Goal: Task Accomplishment & Management: Manage account settings

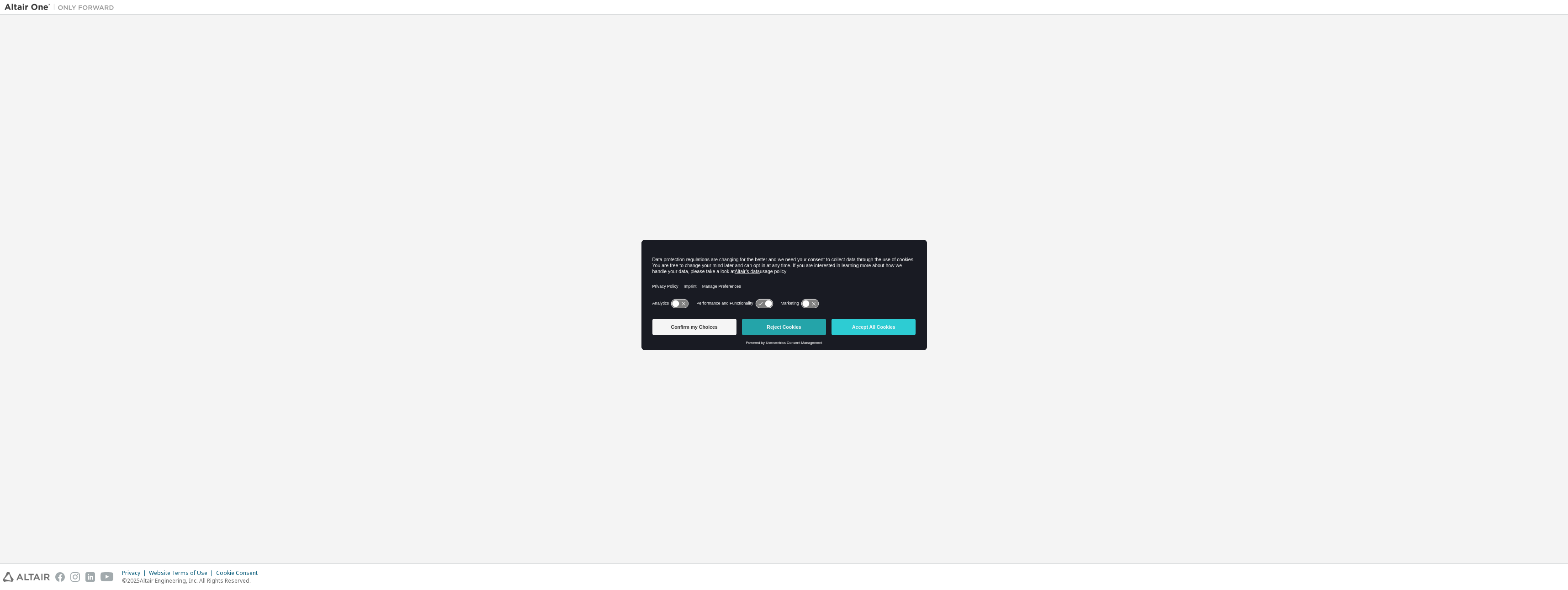
click at [781, 326] on button "Reject Cookies" at bounding box center [784, 327] width 84 height 16
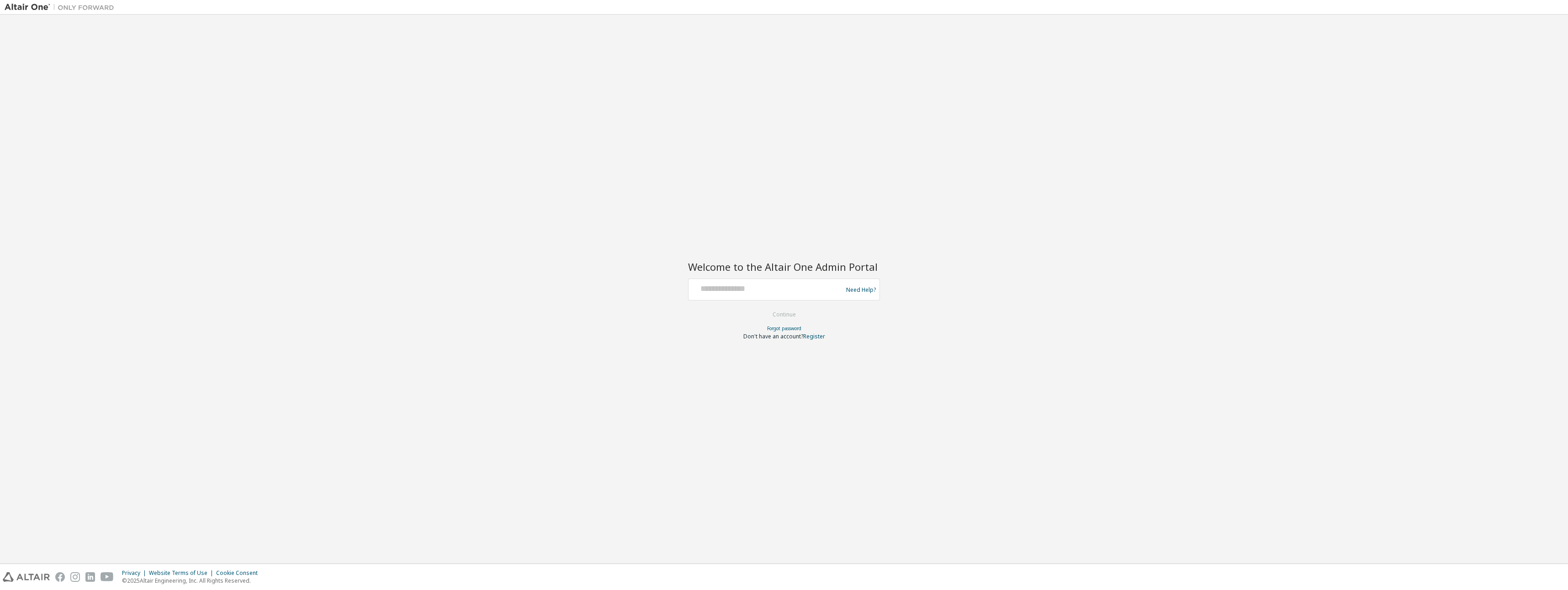
click at [755, 293] on div at bounding box center [766, 290] width 149 height 18
drag, startPoint x: 444, startPoint y: 108, endPoint x: 453, endPoint y: 103, distance: 10.3
click at [448, 107] on div "Welcome to the Altair One Admin Portal Need Help? Please make sure that you pro…" at bounding box center [784, 289] width 1559 height 540
click at [714, 290] on input "text" at bounding box center [766, 288] width 149 height 13
type input "**********"
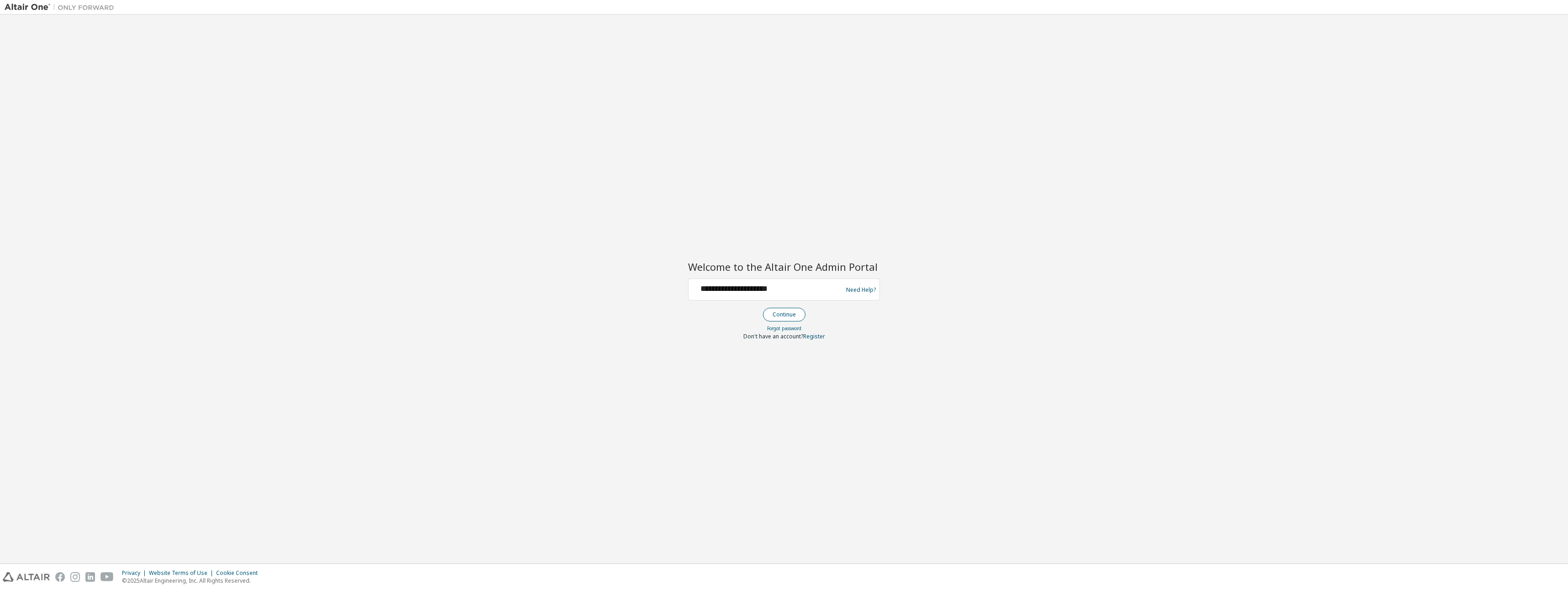
click at [780, 313] on button "Continue" at bounding box center [784, 314] width 43 height 14
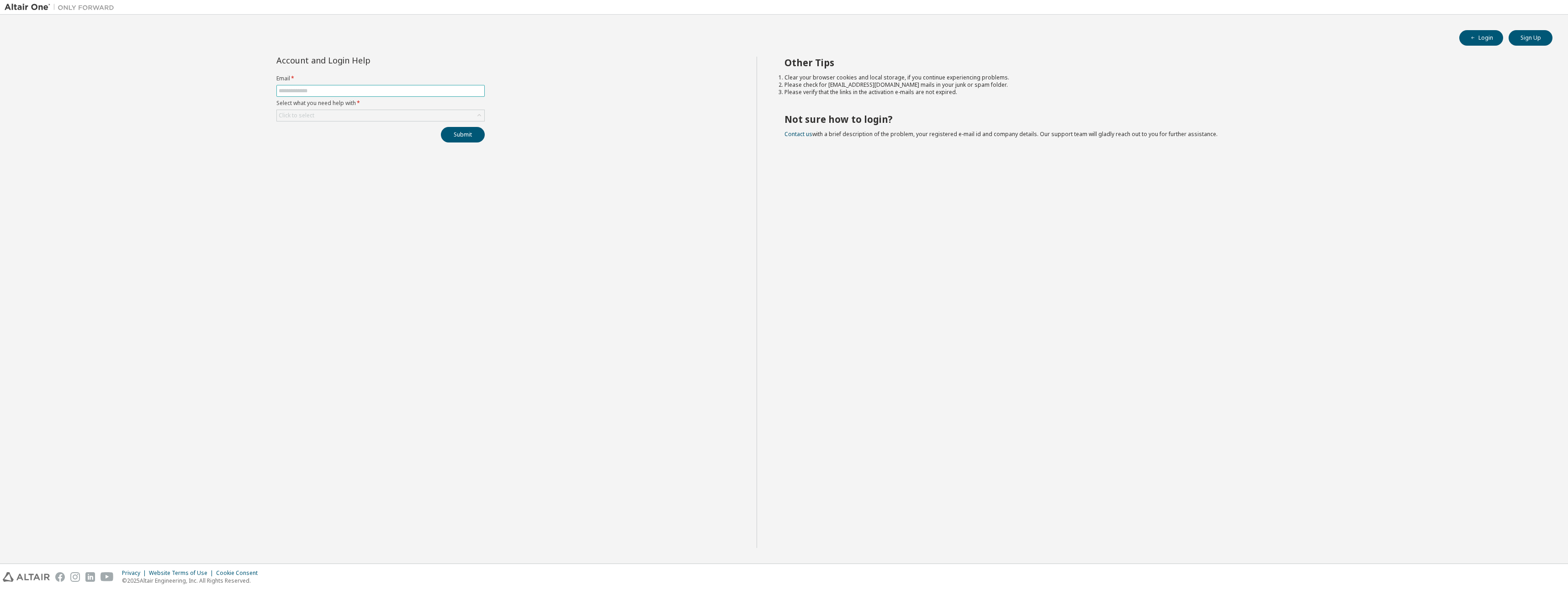
click at [329, 90] on input "text" at bounding box center [380, 91] width 204 height 7
type input "**********"
click at [321, 116] on div "Click to select" at bounding box center [380, 116] width 208 height 11
click at [336, 139] on li "I forgot my password" at bounding box center [380, 141] width 206 height 12
click at [477, 138] on button "Submit" at bounding box center [463, 135] width 44 height 16
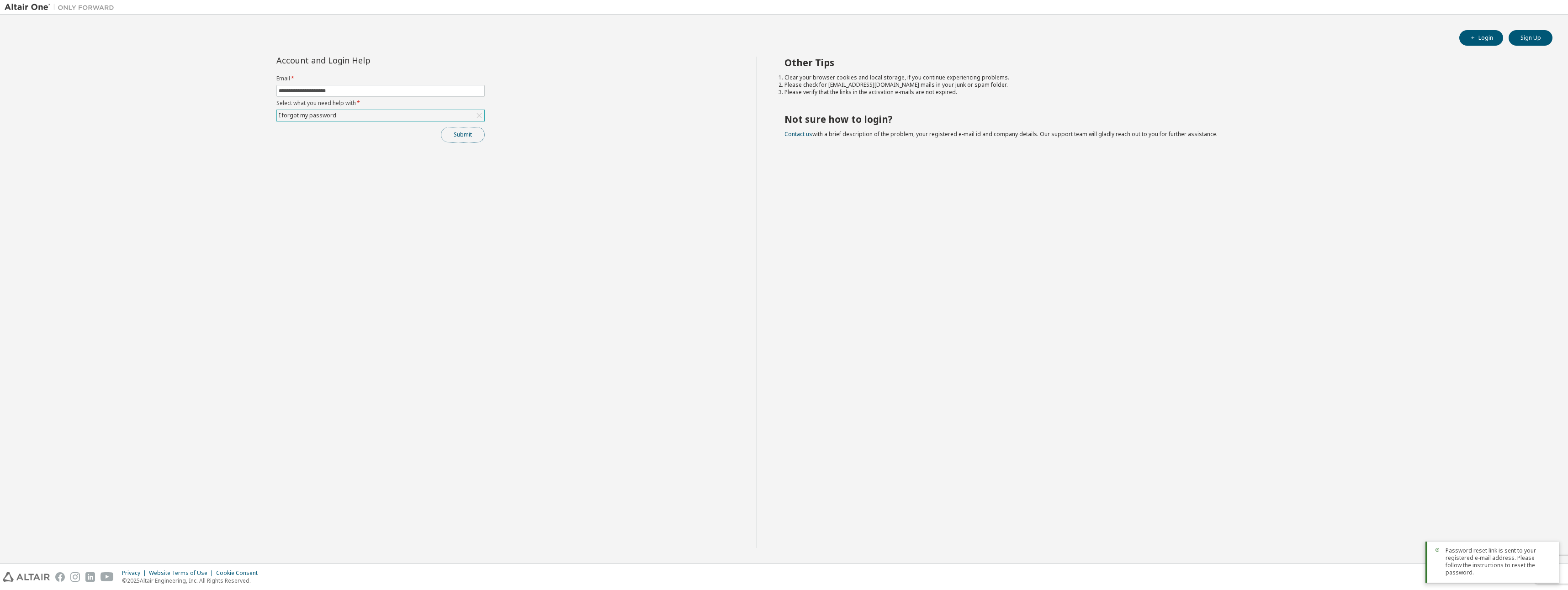
click at [462, 131] on button "Submit" at bounding box center [463, 135] width 44 height 16
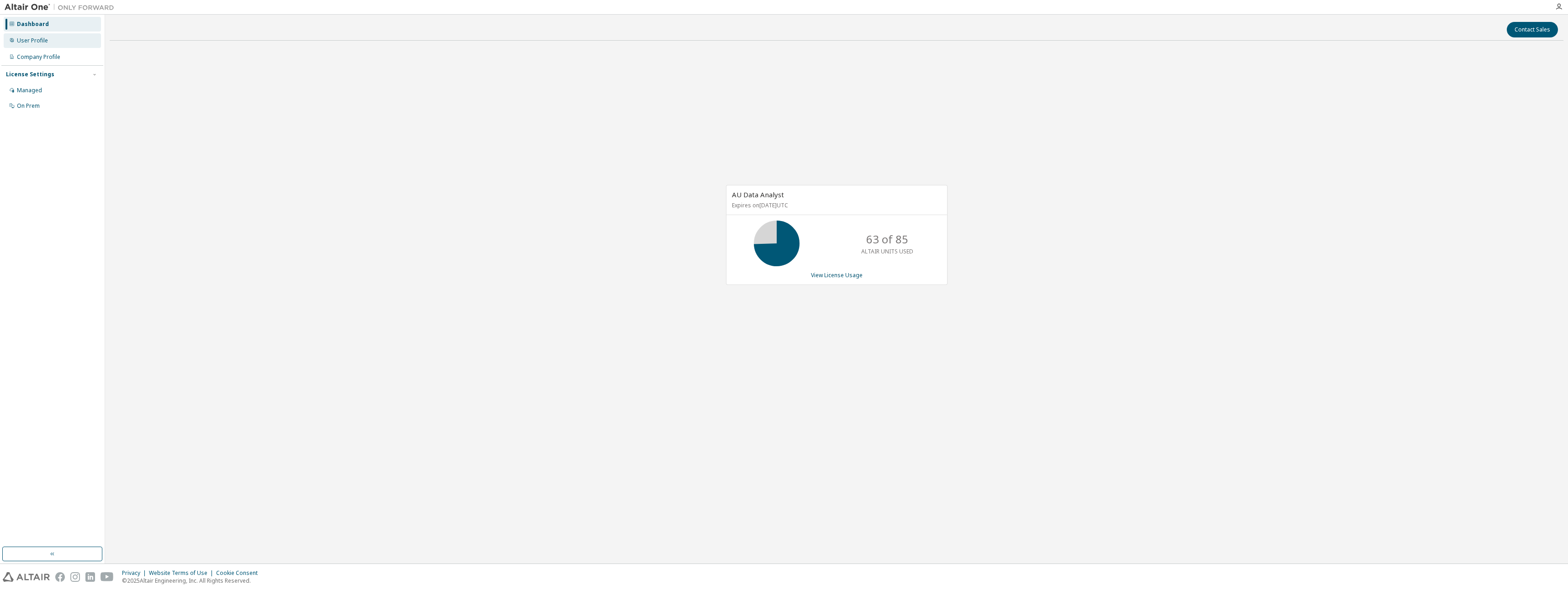
click at [29, 42] on div "User Profile" at bounding box center [32, 41] width 31 height 7
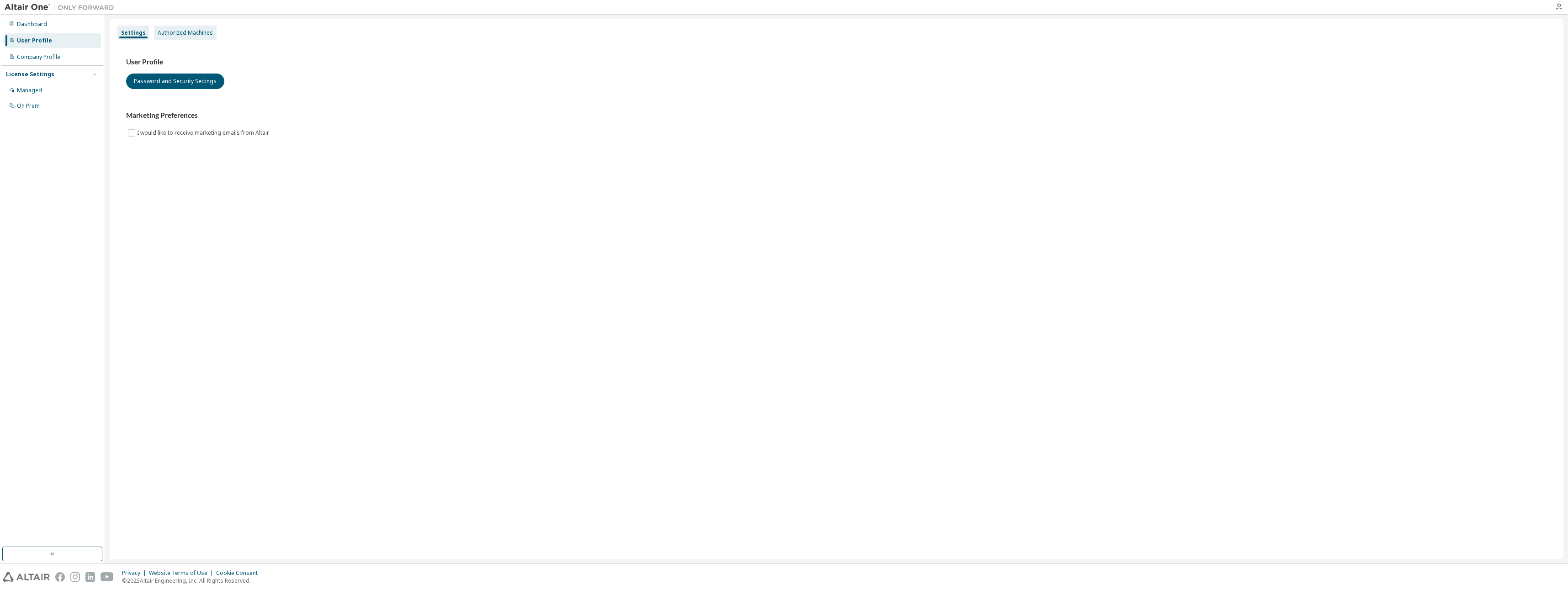
click at [173, 29] on div "Authorized Machines" at bounding box center [185, 33] width 55 height 7
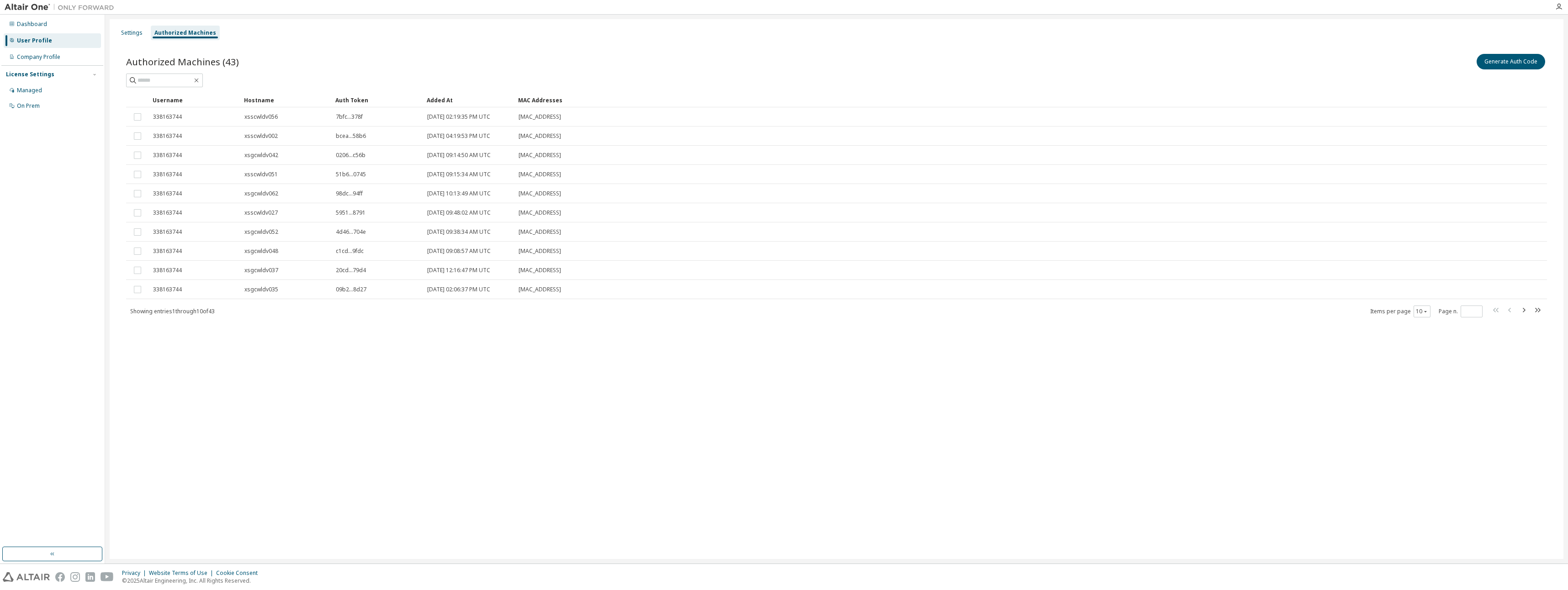
click at [1534, 76] on div at bounding box center [836, 80] width 1421 height 14
click at [1522, 67] on button "Generate Auth Code" at bounding box center [1511, 62] width 69 height 16
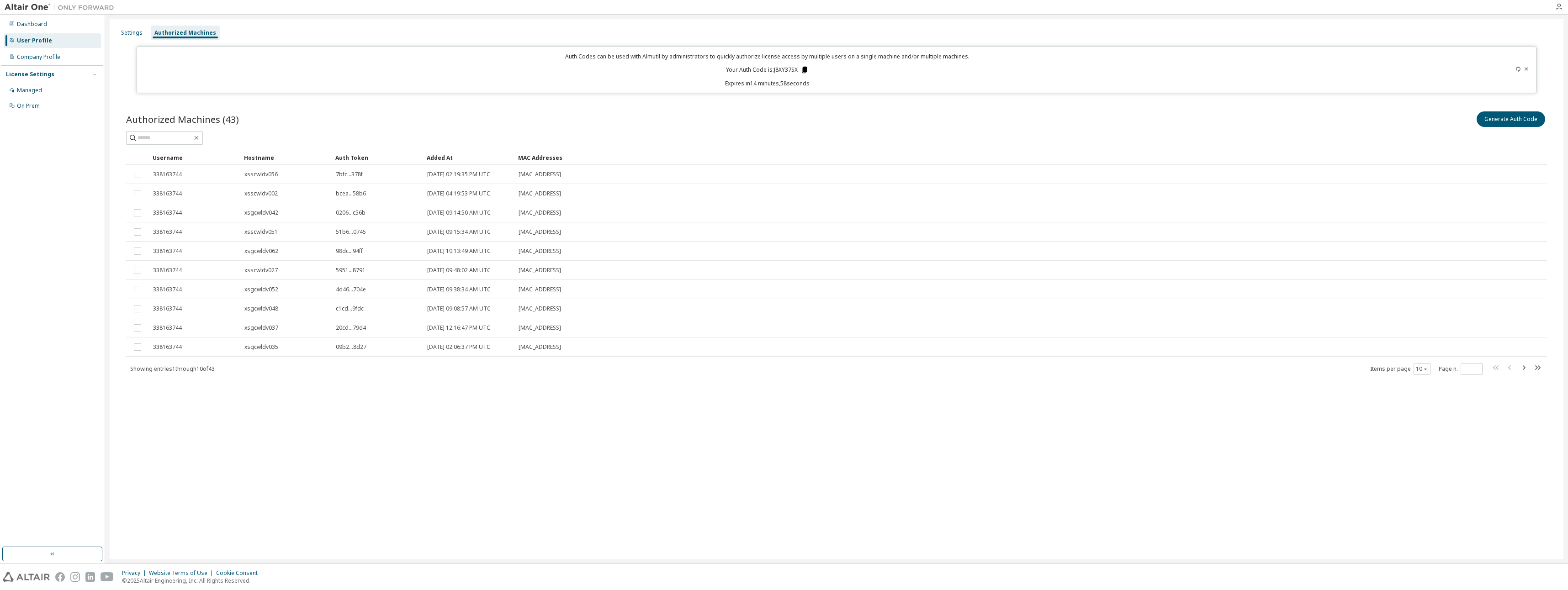
click at [803, 69] on icon at bounding box center [804, 70] width 5 height 7
